Goal: Transaction & Acquisition: Purchase product/service

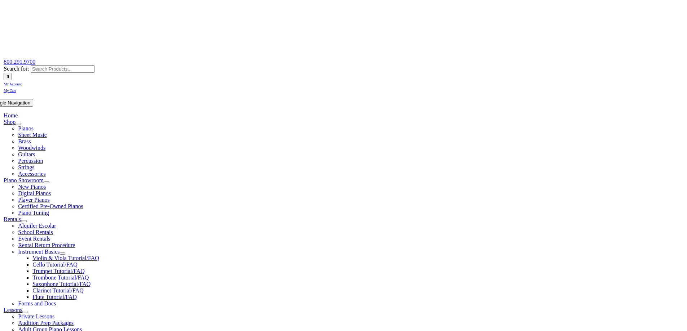
scroll to position [144, 0]
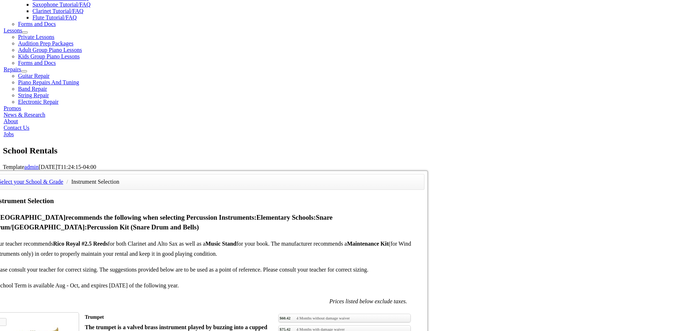
scroll to position [360, 0]
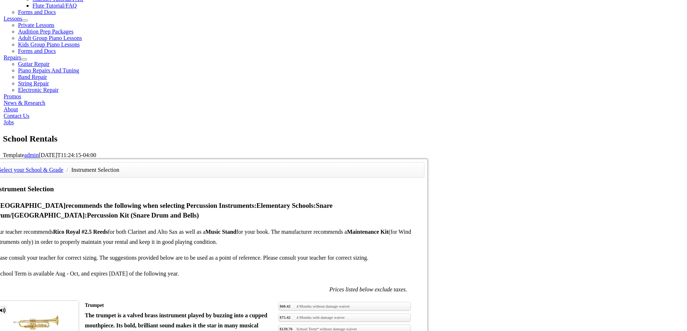
scroll to position [324, 0]
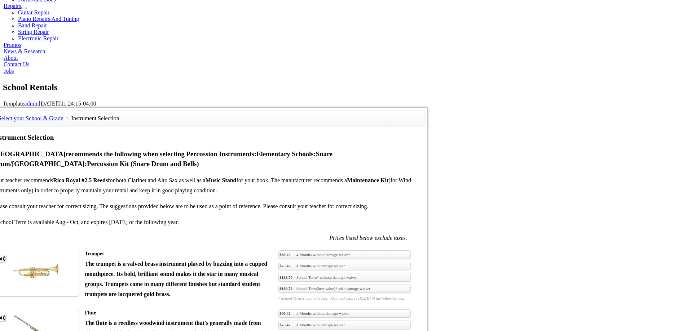
scroll to position [396, 0]
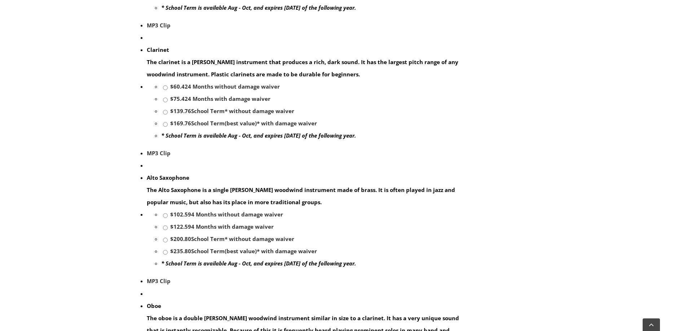
scroll to position [396, 0]
